Goal: Book appointment/travel/reservation

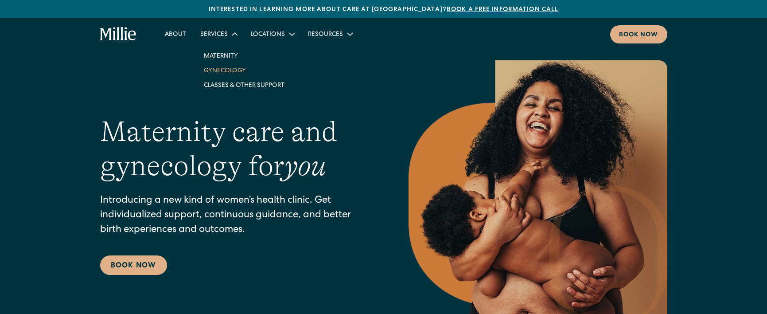
click at [233, 74] on link "Gynecology" at bounding box center [244, 70] width 95 height 15
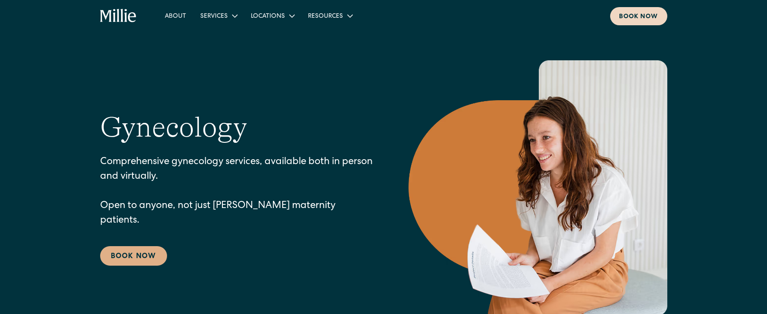
click at [638, 18] on div "Book now" at bounding box center [638, 16] width 39 height 9
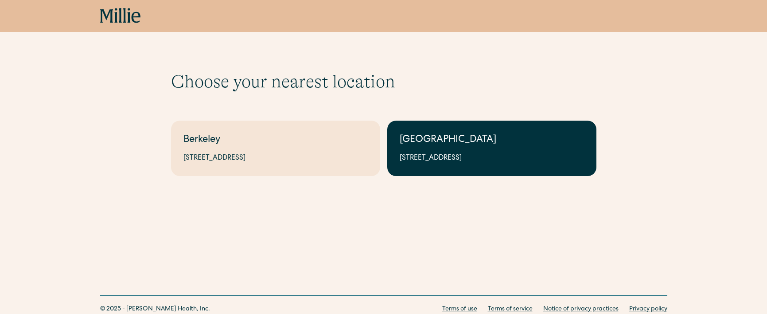
click at [448, 124] on link "South Bay 1471 Saratoga Ave, Suite 101, San Jose, CA 95129" at bounding box center [491, 148] width 209 height 55
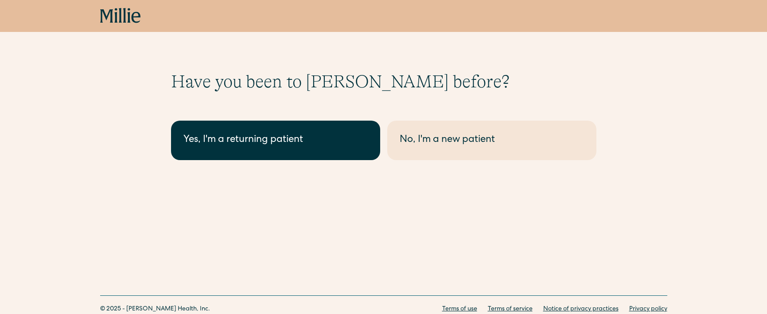
click at [359, 131] on link "Yes, I'm a returning patient" at bounding box center [275, 140] width 209 height 39
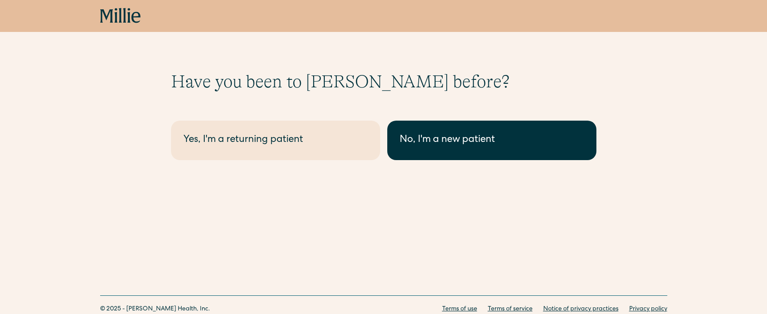
click at [514, 129] on link "No, I'm a new patient" at bounding box center [491, 140] width 209 height 39
click at [478, 142] on div "No, I'm a new patient" at bounding box center [492, 140] width 184 height 15
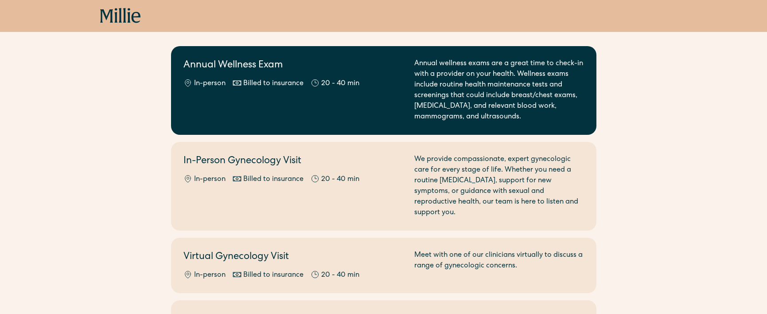
scroll to position [80, 0]
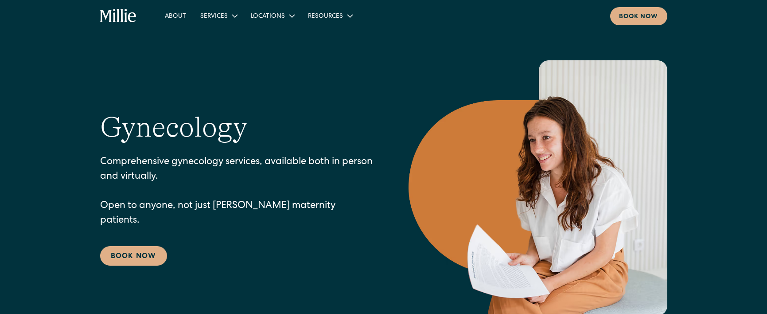
click at [129, 19] on icon "home" at bounding box center [132, 17] width 8 height 10
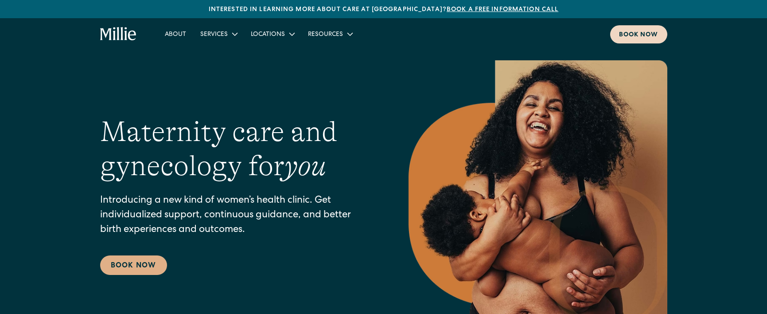
click at [650, 33] on div "Book now" at bounding box center [638, 35] width 39 height 9
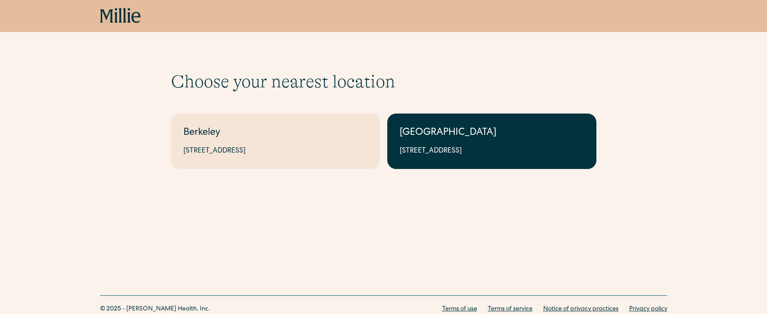
click at [507, 120] on link "South Bay 1471 Saratoga Ave, Suite 101, San Jose, CA 95129" at bounding box center [491, 140] width 209 height 55
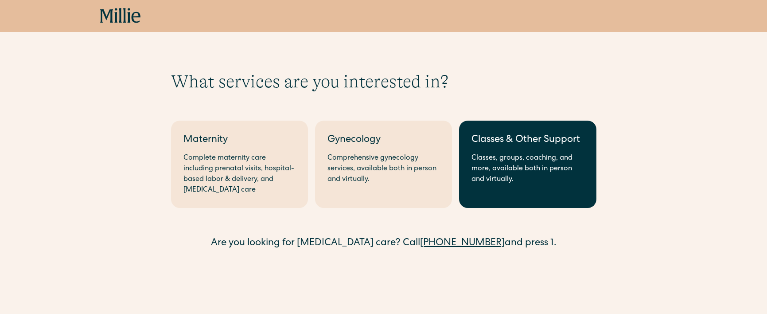
click at [511, 146] on div "Classes & Other Support" at bounding box center [528, 140] width 112 height 15
click at [508, 154] on div "Classes, groups, coaching, and more, available both in person and virtually." at bounding box center [528, 169] width 112 height 32
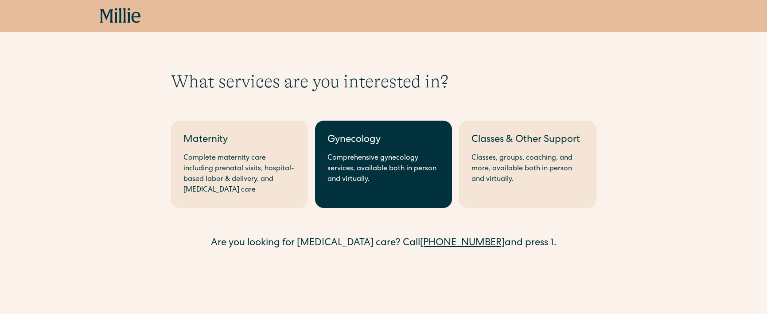
click at [360, 167] on div "Comprehensive gynecology services, available both in person and virtually." at bounding box center [383, 169] width 112 height 32
click at [348, 144] on div "Gynecology" at bounding box center [383, 140] width 112 height 15
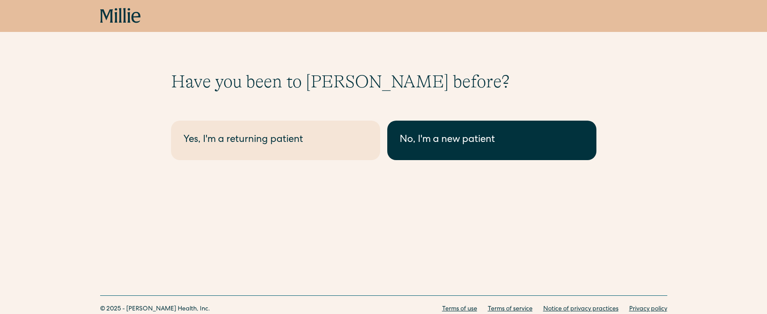
click at [424, 135] on div "No, I'm a new patient" at bounding box center [492, 140] width 184 height 15
click at [429, 138] on div "No, I'm a new patient" at bounding box center [492, 140] width 184 height 15
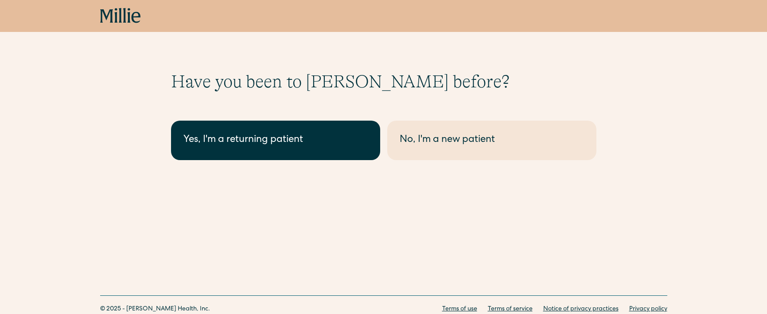
click at [230, 143] on div "Yes, I'm a returning patient" at bounding box center [275, 140] width 184 height 15
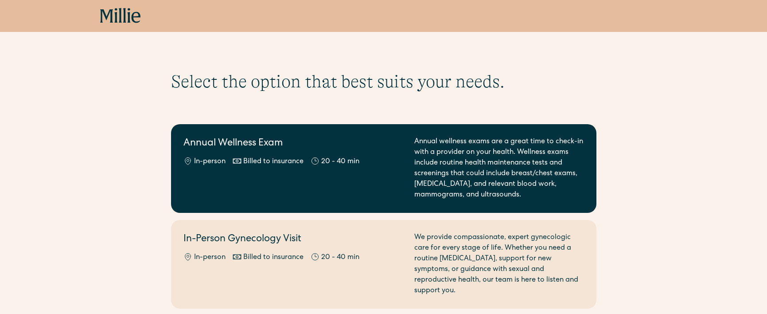
scroll to position [2, 0]
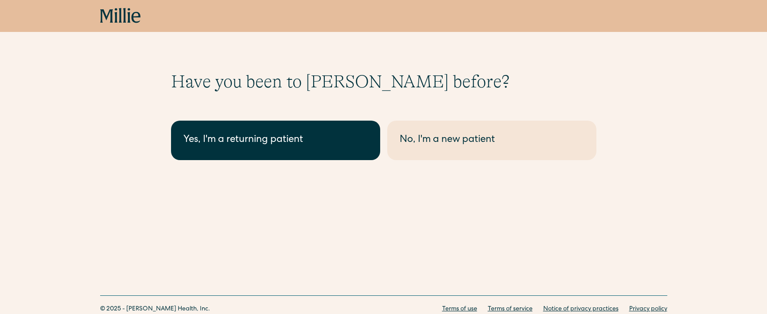
click at [316, 125] on link "Yes, I'm a returning patient" at bounding box center [275, 140] width 209 height 39
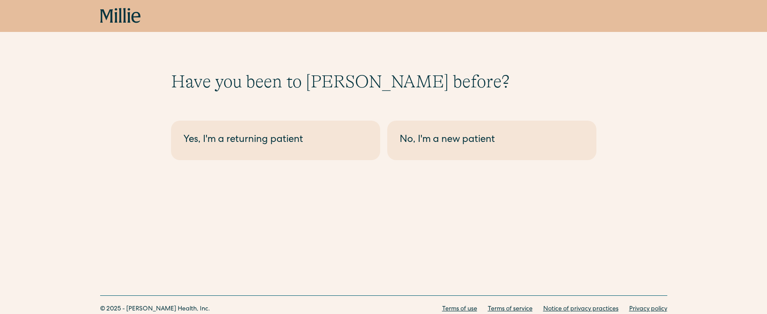
click at [132, 22] on icon at bounding box center [120, 16] width 41 height 16
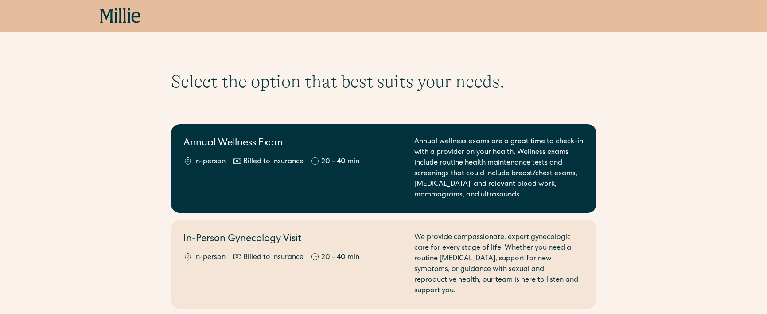
click at [429, 163] on div "Annual wellness exams are a great time to check-in with a provider on your heal…" at bounding box center [499, 168] width 170 height 64
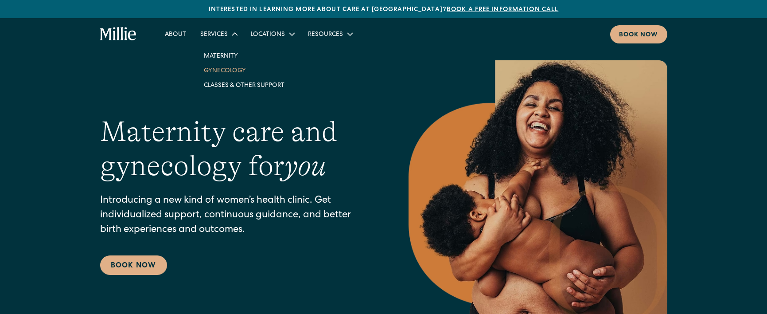
click at [234, 73] on link "Gynecology" at bounding box center [244, 70] width 95 height 15
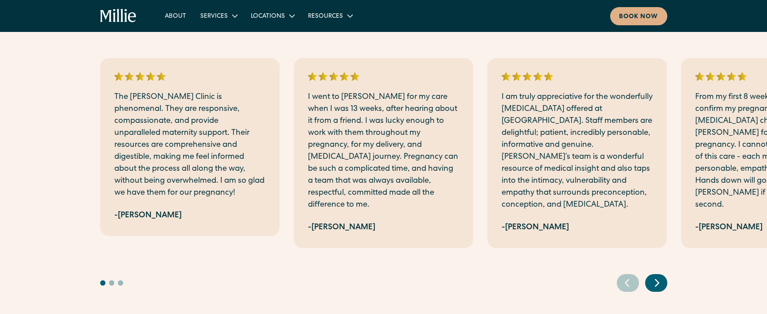
scroll to position [1132, 0]
